Goal: Check status: Check status

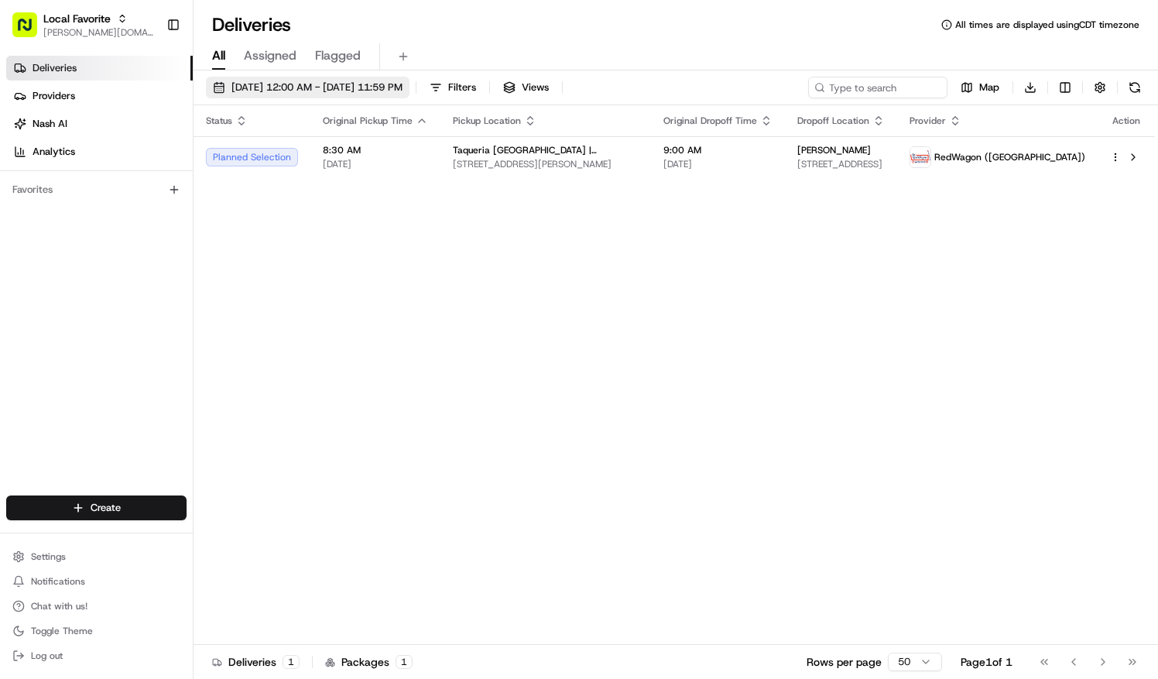
click at [402, 87] on span "[DATE] 12:00 AM - [DATE] 11:59 PM" at bounding box center [316, 87] width 171 height 14
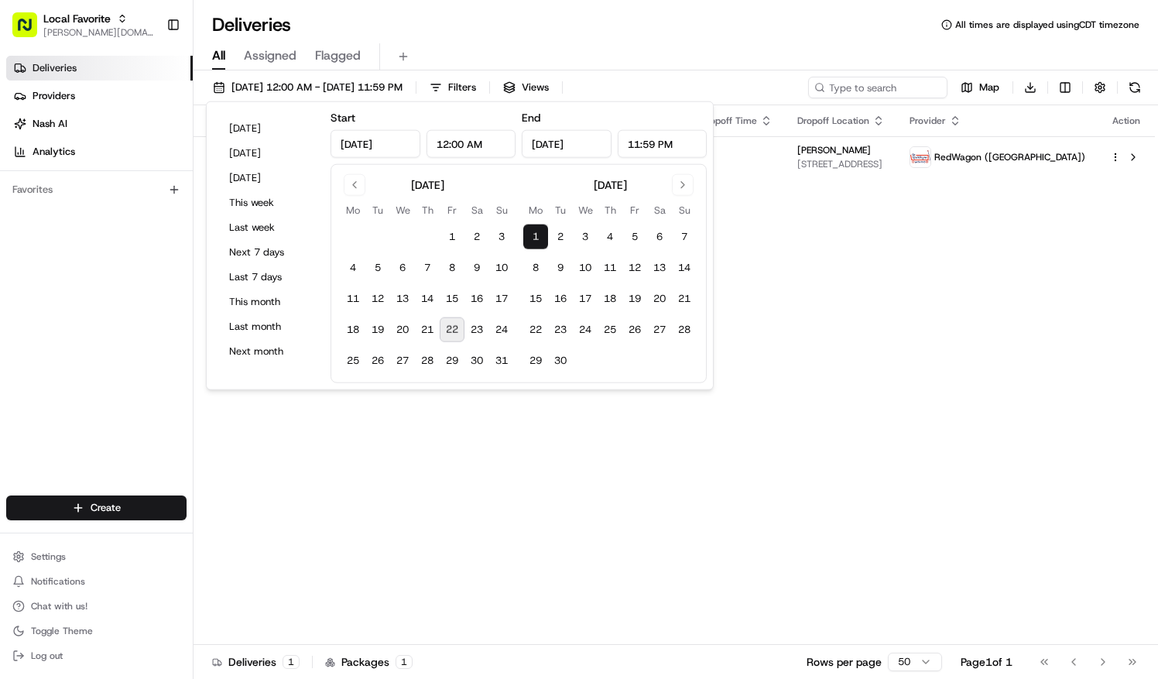
click at [450, 330] on button "22" at bounding box center [452, 329] width 25 height 25
type input "[DATE]"
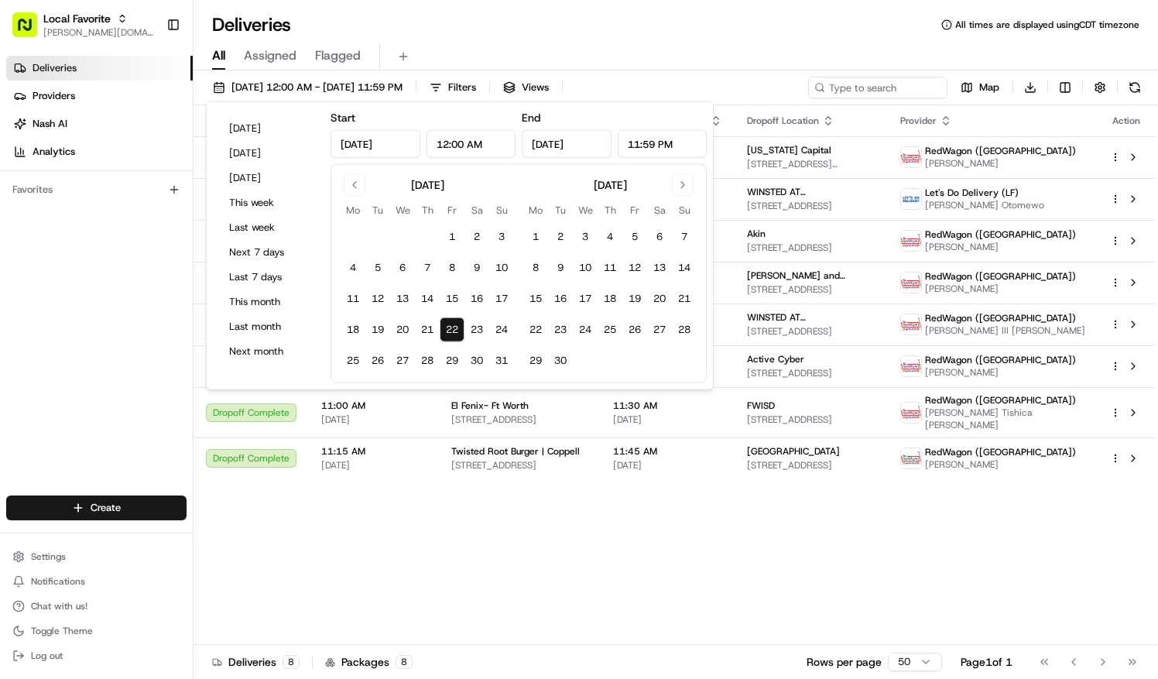
click at [709, 43] on div "All Assigned Flagged" at bounding box center [675, 56] width 964 height 27
